Goal: Task Accomplishment & Management: Manage account settings

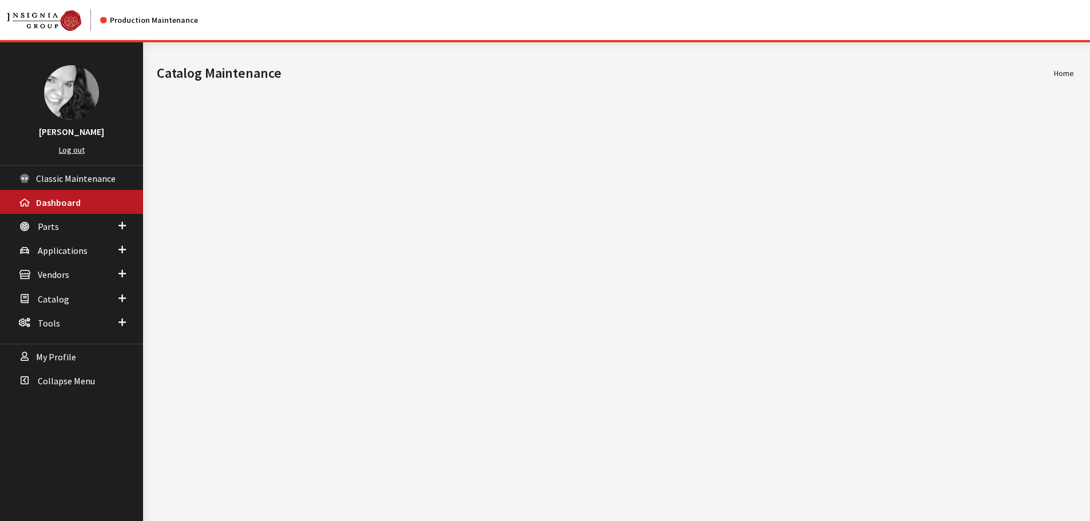
click at [58, 278] on span "Vendors" at bounding box center [53, 275] width 31 height 11
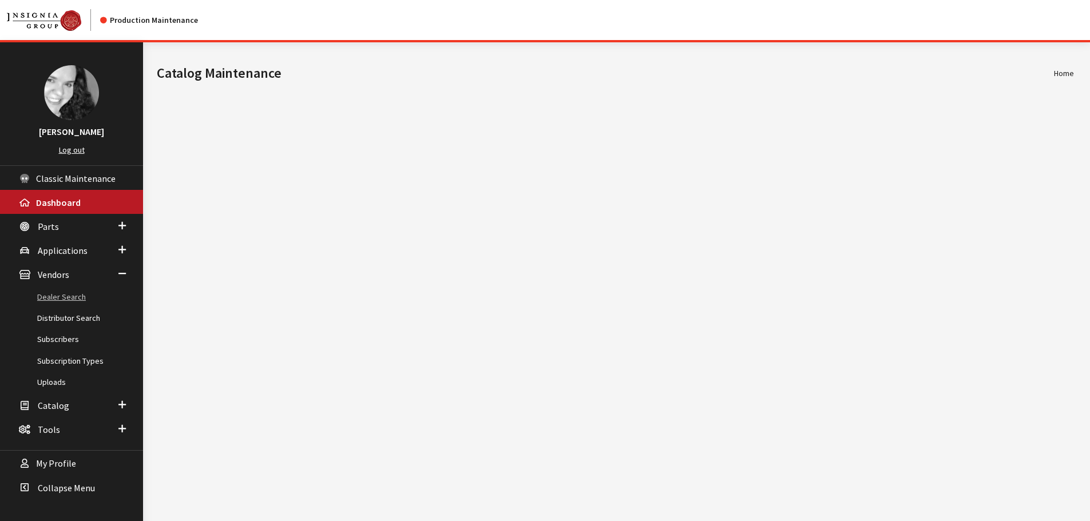
click at [56, 295] on link "Dealer Search" at bounding box center [71, 297] width 143 height 21
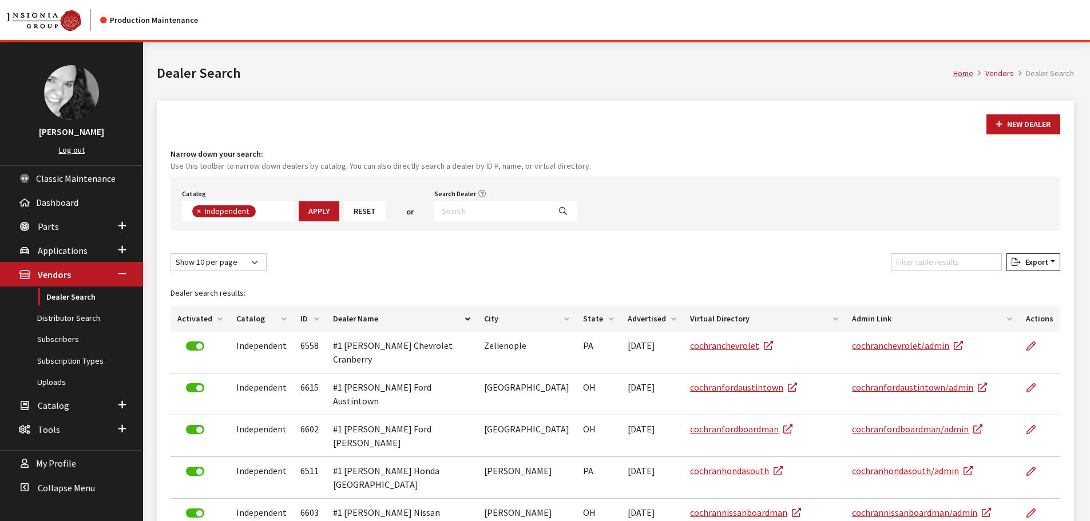
scroll to position [82, 0]
click at [460, 209] on input "Search Dealer" at bounding box center [492, 211] width 116 height 20
type input "rick case"
select select
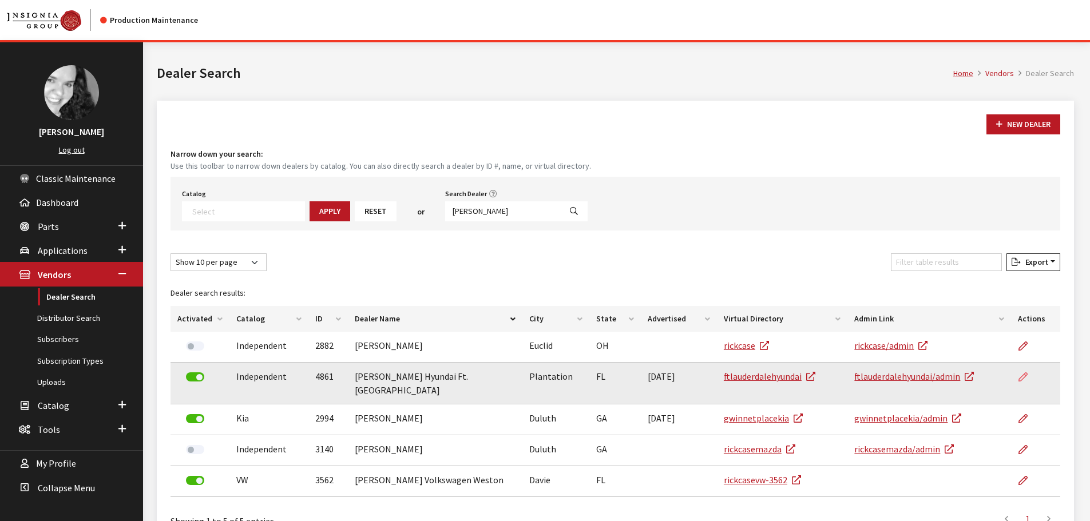
click at [1022, 374] on icon at bounding box center [1023, 377] width 9 height 9
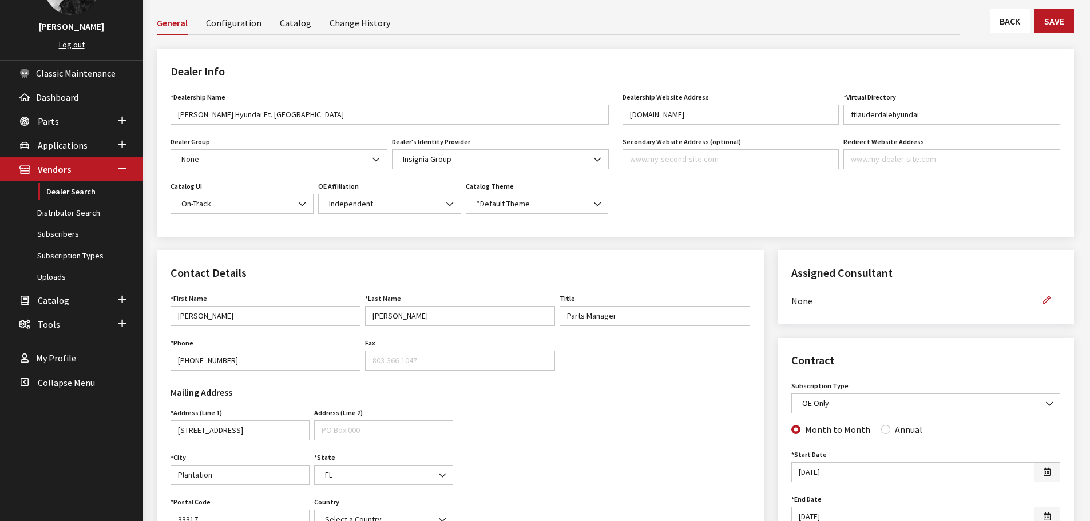
scroll to position [114, 0]
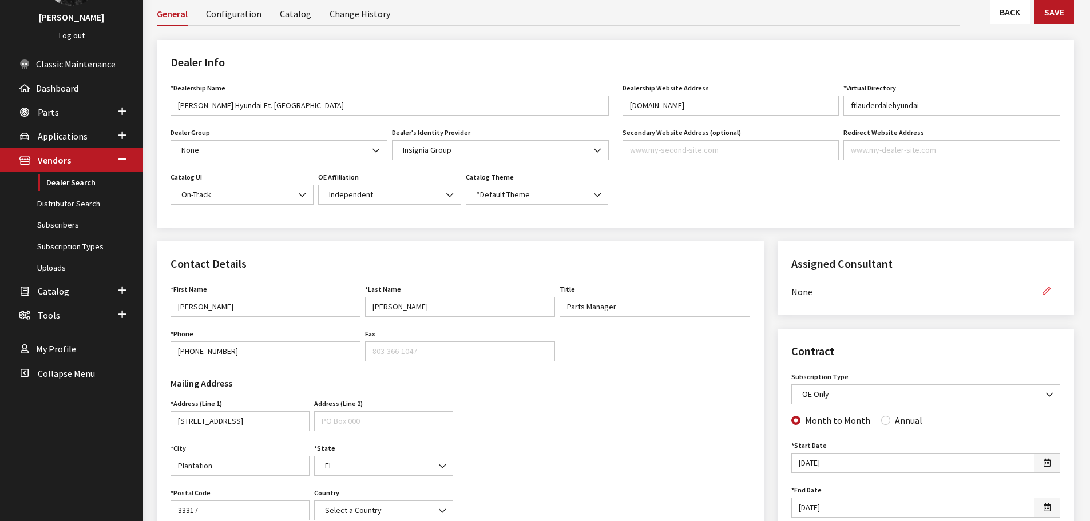
click at [1046, 291] on icon "button" at bounding box center [1047, 292] width 8 height 8
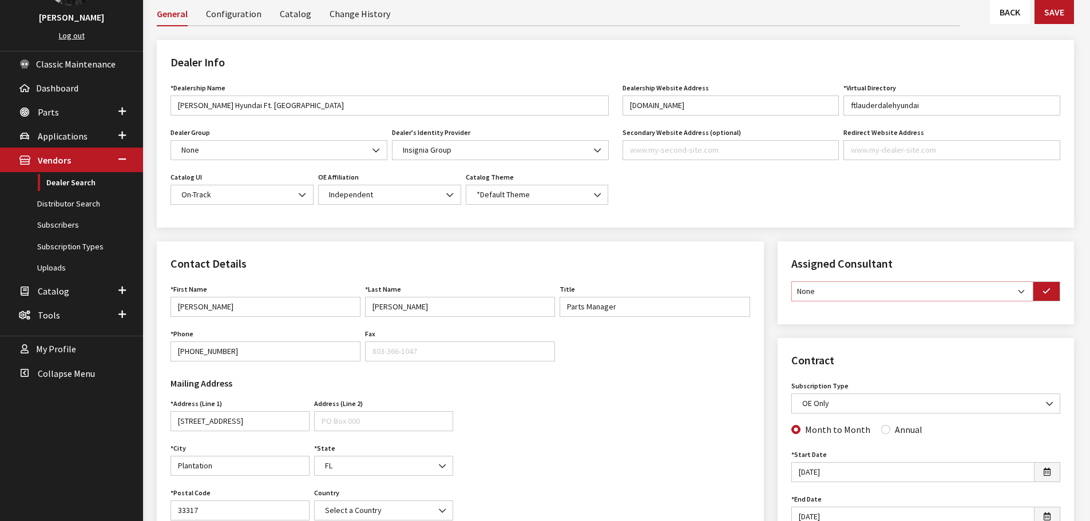
click at [1022, 292] on select "None [PERSON_NAME] [PERSON_NAME] [PERSON_NAME] [PERSON_NAME] [PERSON_NAME]" at bounding box center [913, 292] width 242 height 20
select select "30"
click at [792, 282] on select "None Brian Gulbrandson Dave West Khrys Dorton Kurt Daugherty Roger Schmidt" at bounding box center [913, 292] width 242 height 20
click at [1041, 295] on button "button" at bounding box center [1046, 292] width 27 height 20
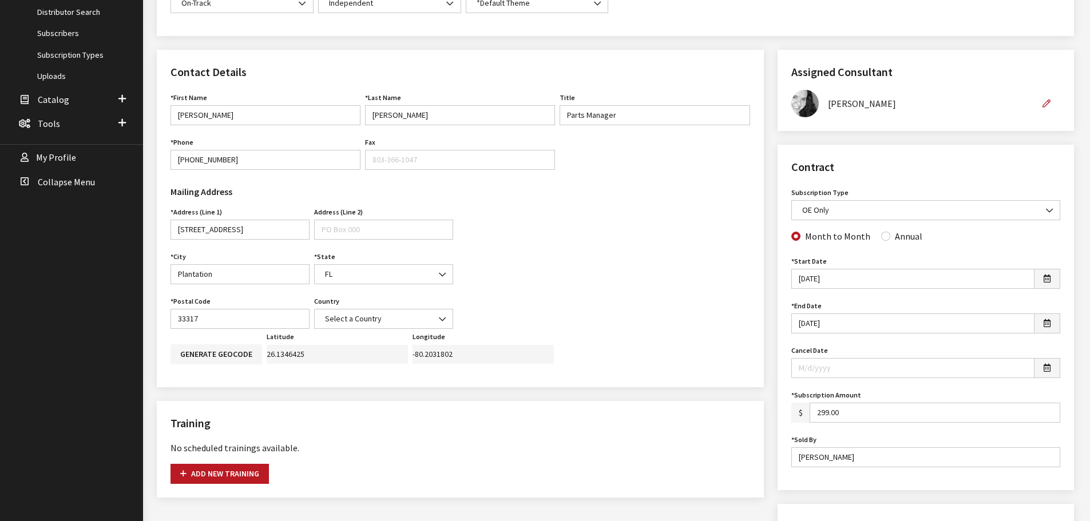
scroll to position [343, 0]
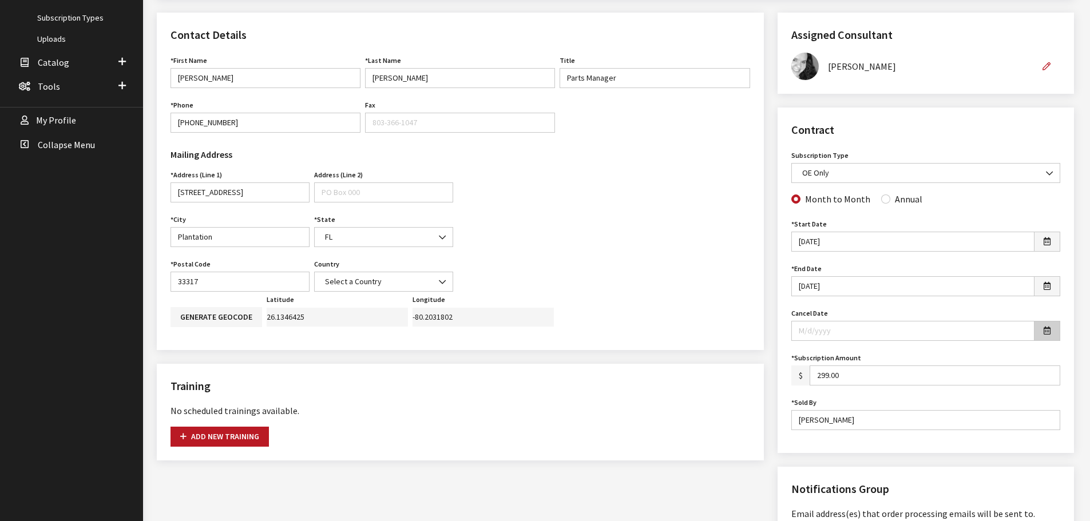
click at [1040, 330] on button "button" at bounding box center [1047, 331] width 26 height 20
click at [914, 165] on th "»" at bounding box center [908, 163] width 17 height 17
click at [804, 216] on td "5" at bounding box center [805, 215] width 17 height 17
type input "10/05/2025"
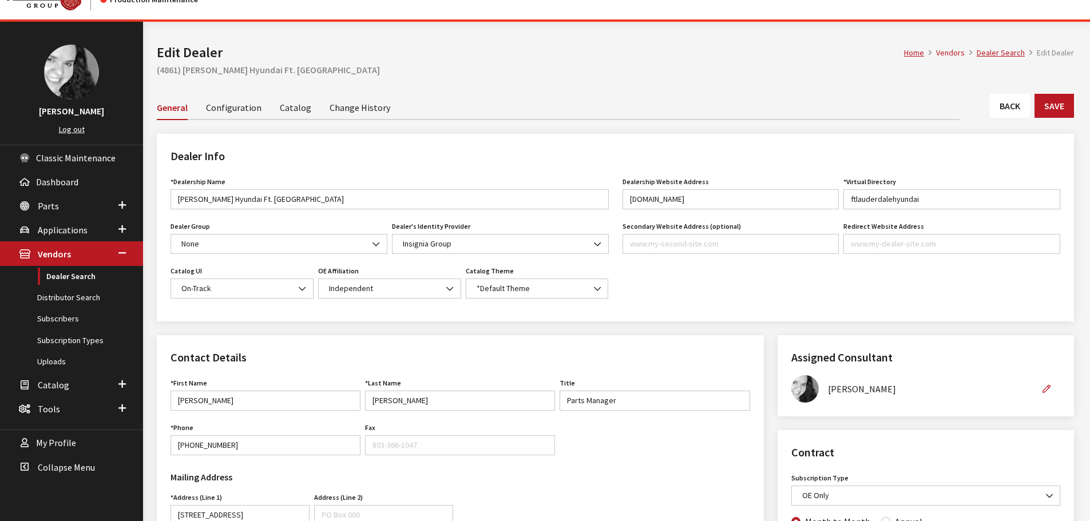
scroll to position [0, 0]
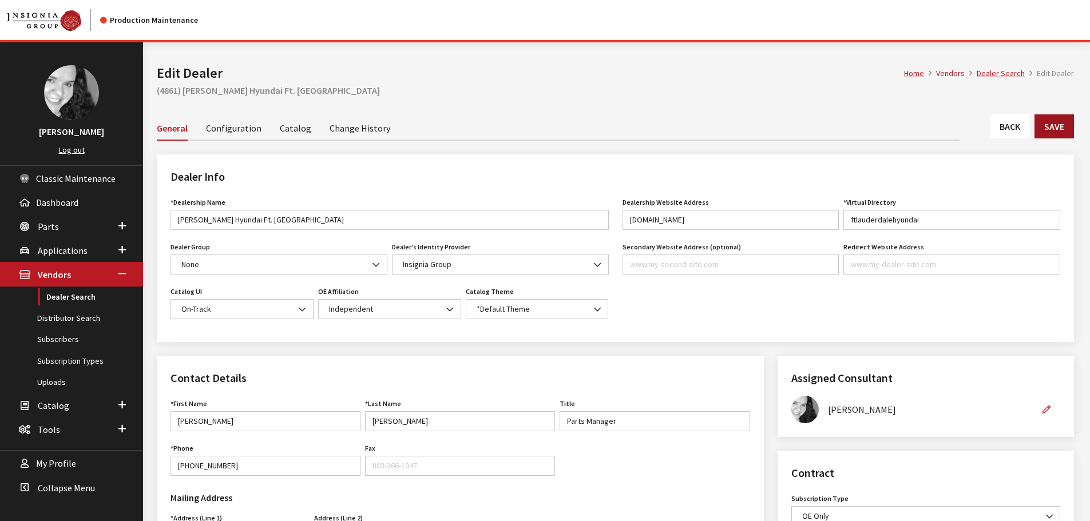
click at [1044, 132] on button "Save" at bounding box center [1054, 126] width 39 height 24
